Goal: Find specific page/section: Find specific page/section

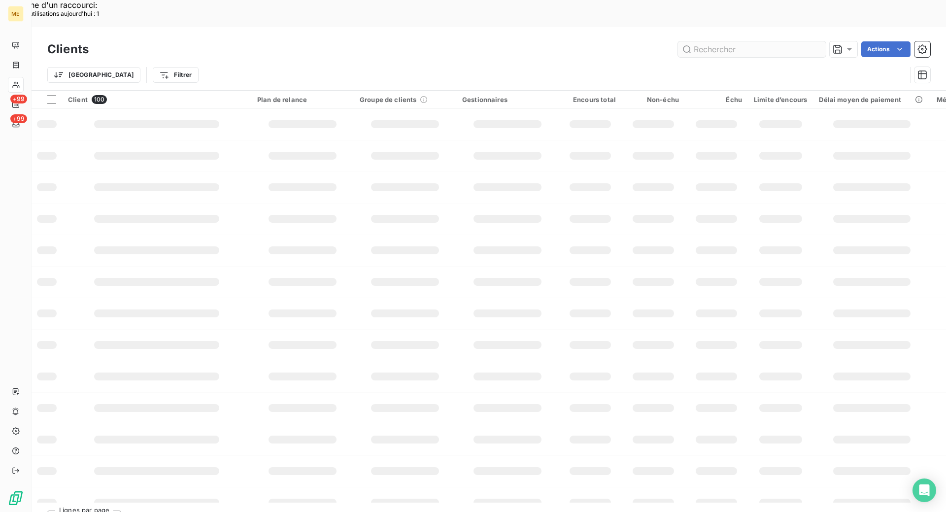
click at [752, 41] on input "text" at bounding box center [752, 49] width 148 height 16
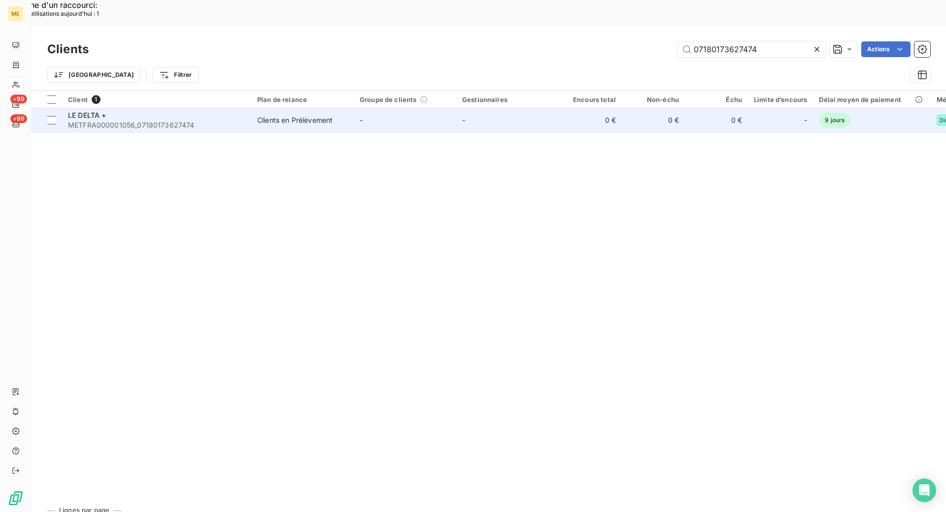
type input "07180173627474"
click at [140, 110] on div "LE DELTA +" at bounding box center [156, 115] width 177 height 10
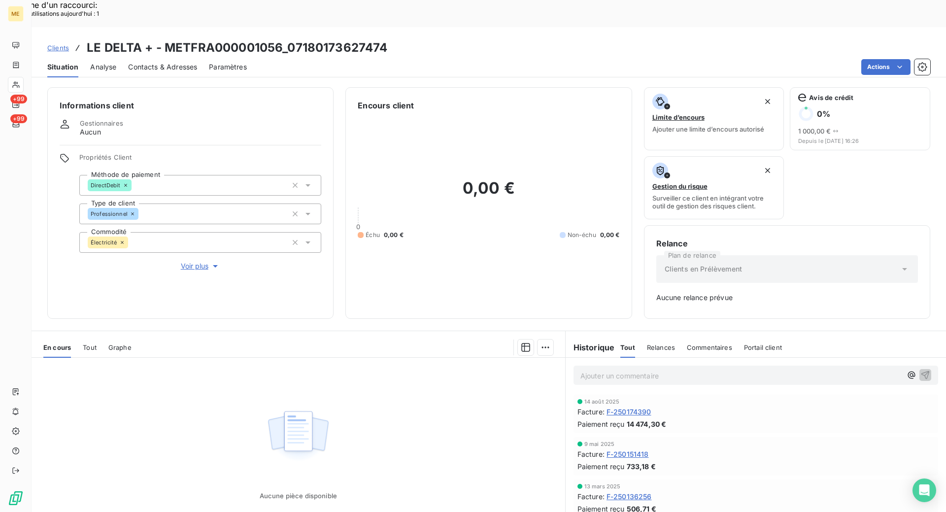
click at [638, 406] on span "F-250174390" at bounding box center [628, 411] width 45 height 10
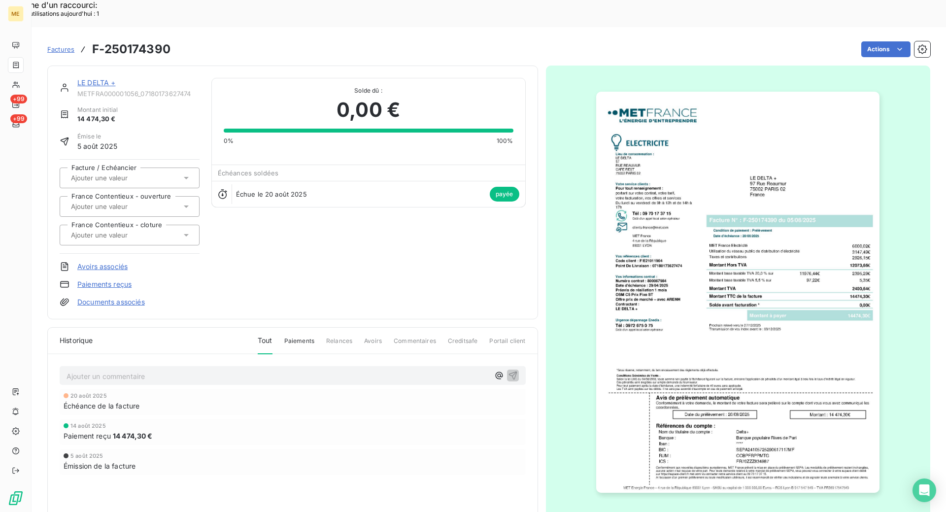
click at [662, 233] on img "button" at bounding box center [737, 292] width 283 height 401
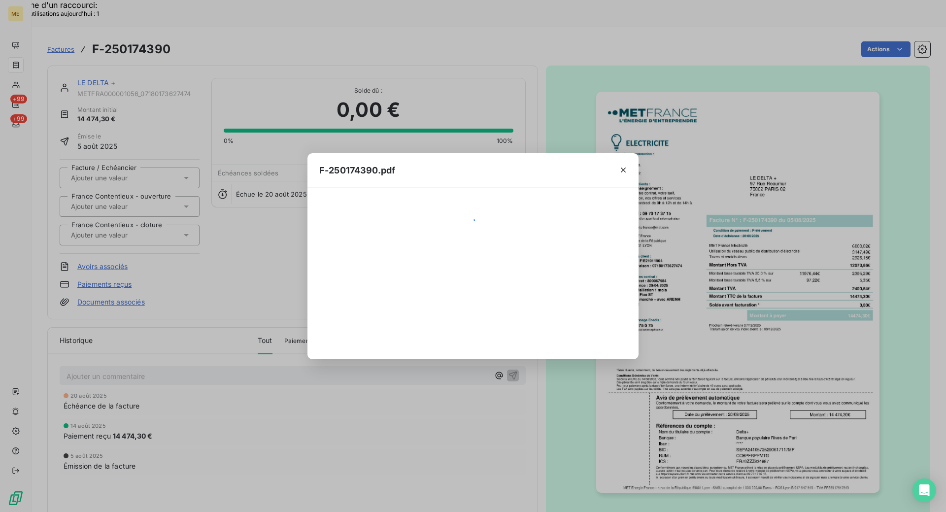
click at [662, 233] on div "F-250174390.pdf" at bounding box center [473, 256] width 946 height 512
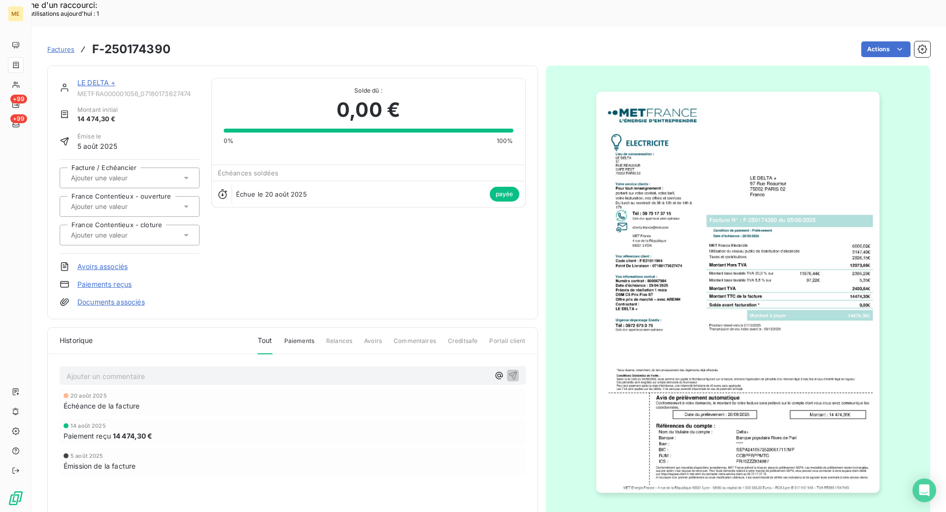
click at [672, 233] on img "button" at bounding box center [737, 292] width 283 height 401
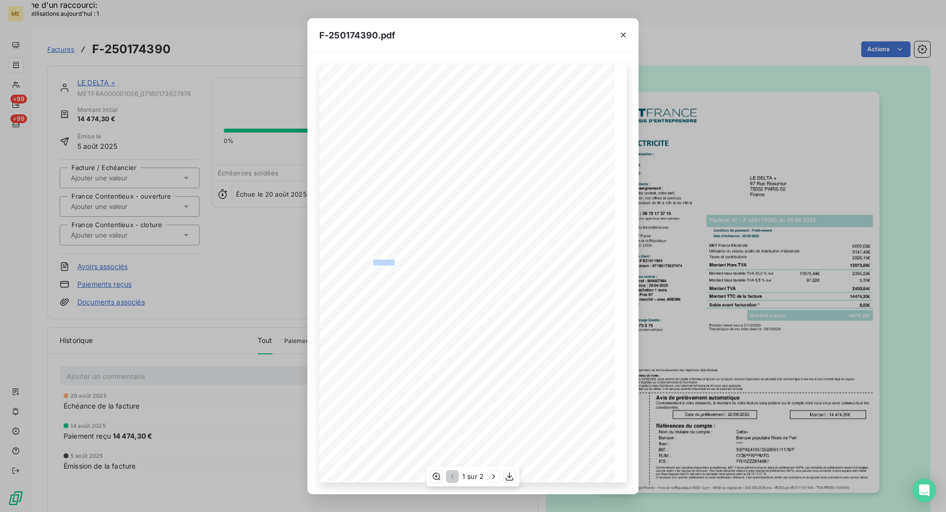
copy span "t : 8000679"
drag, startPoint x: 393, startPoint y: 260, endPoint x: 376, endPoint y: 261, distance: 16.8
click at [372, 261] on span "Numéro contrat : 800067984" at bounding box center [372, 262] width 54 height 4
click at [620, 36] on icon "button" at bounding box center [623, 35] width 10 height 10
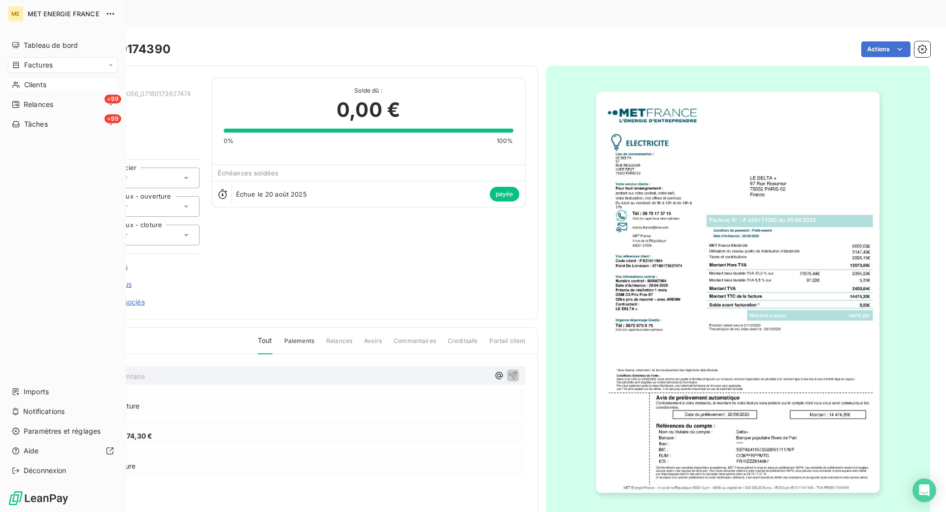
click at [37, 79] on div "Clients" at bounding box center [63, 85] width 110 height 16
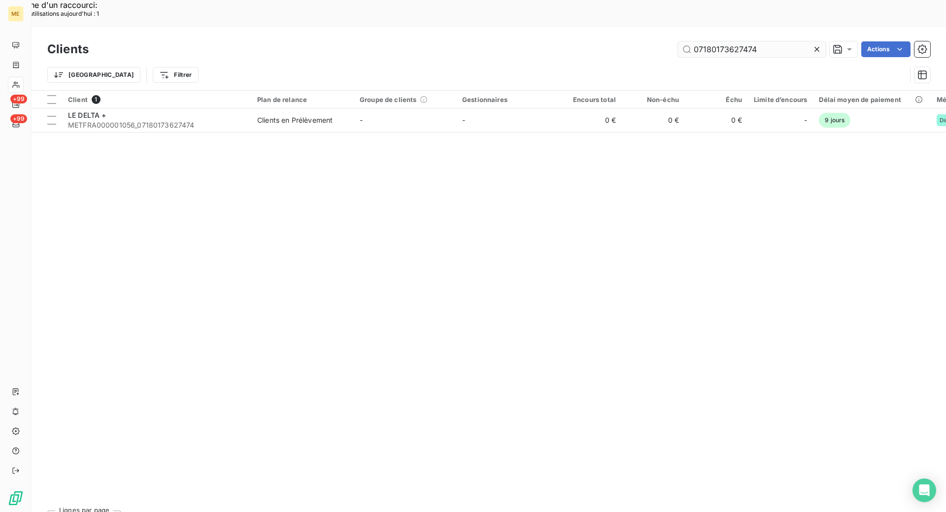
click at [725, 41] on input "07180173627474" at bounding box center [752, 49] width 148 height 16
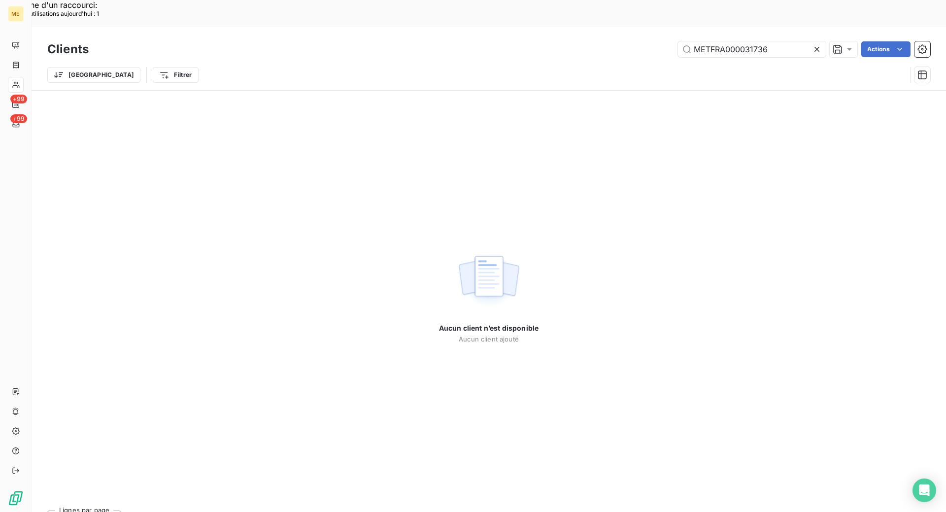
type input "METFRA000031736"
